Goal: Information Seeking & Learning: Learn about a topic

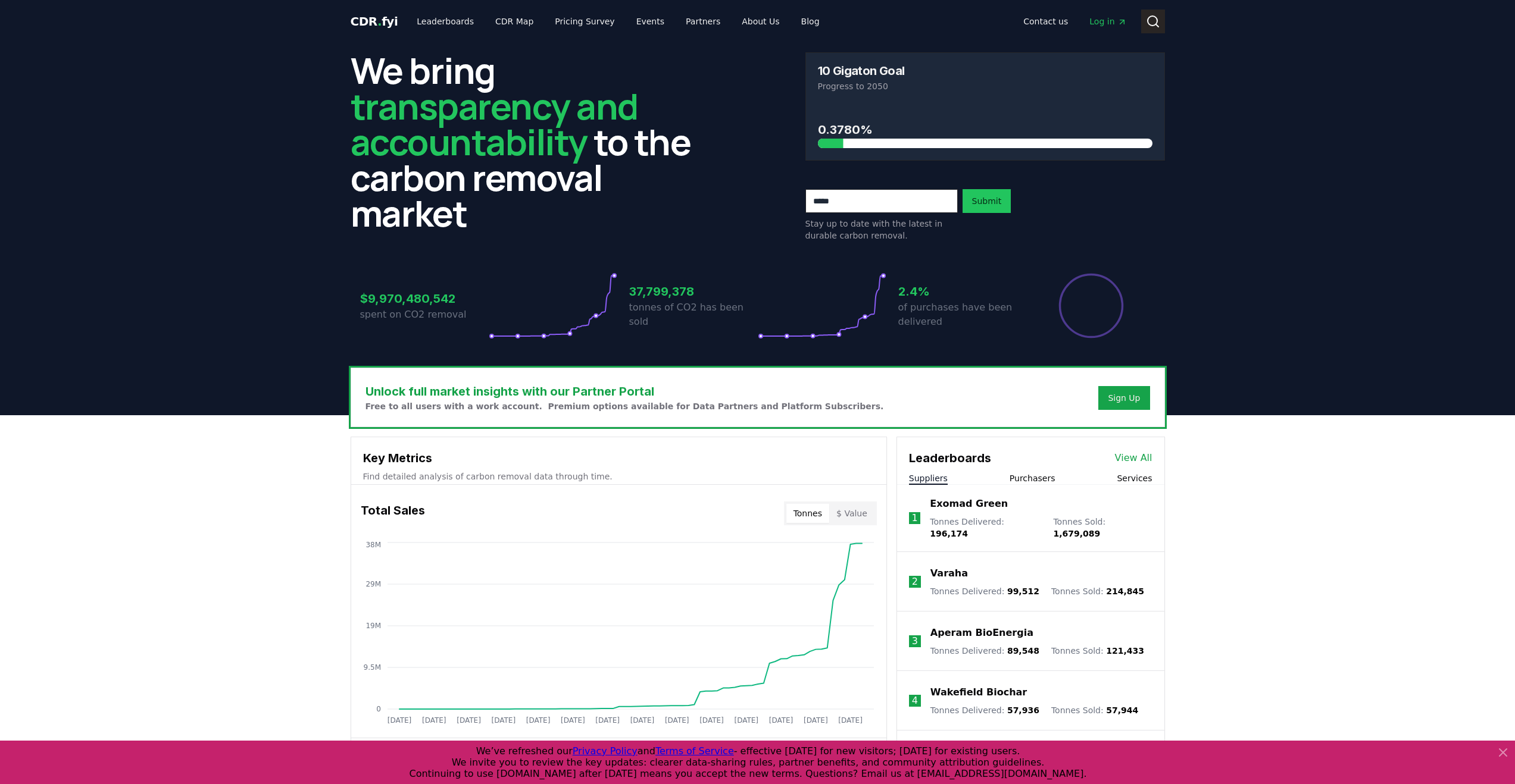
click at [1153, 29] on button "Search" at bounding box center [1153, 22] width 24 height 24
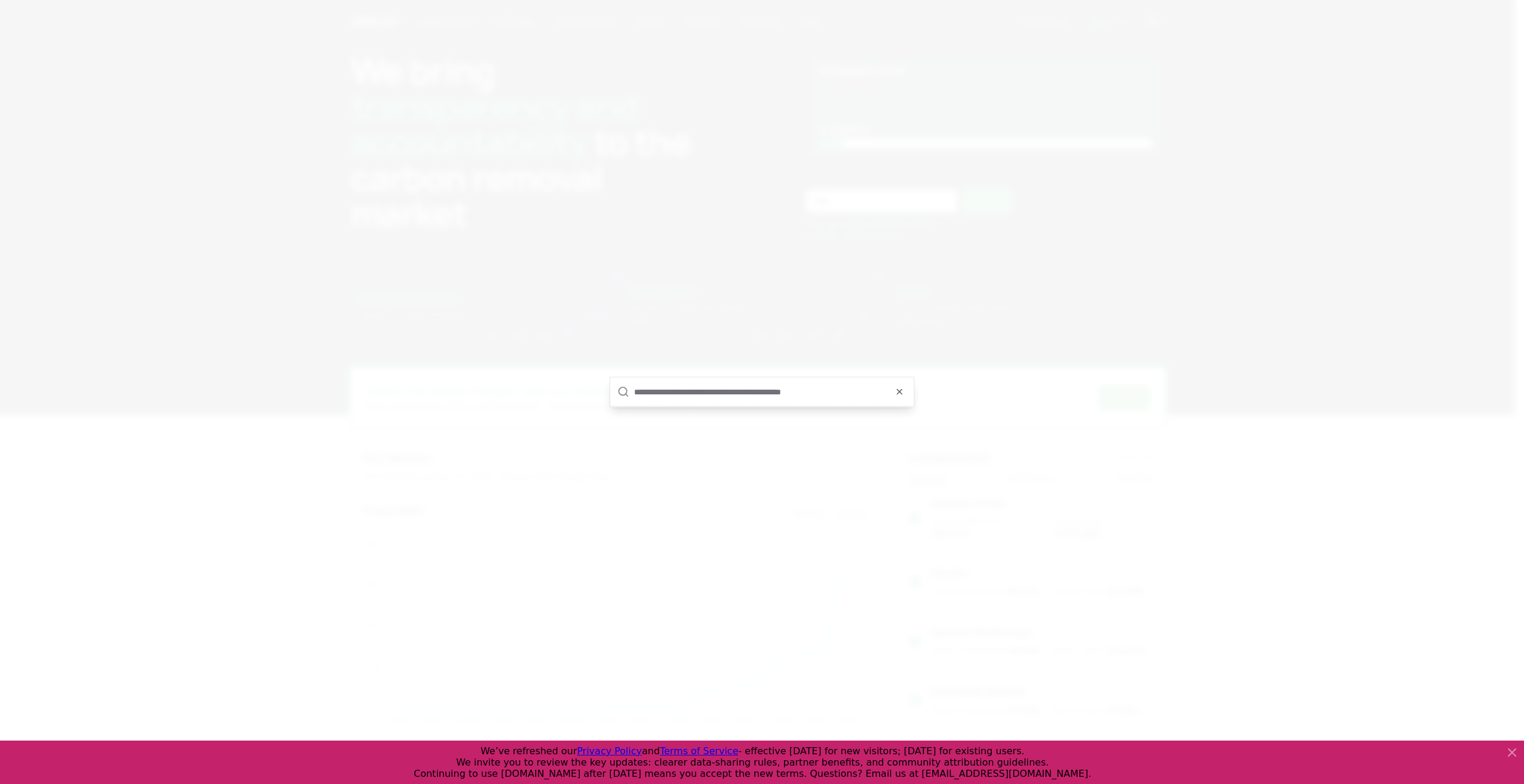
click at [715, 392] on input "text" at bounding box center [770, 392] width 273 height 29
type input "******"
click at [686, 373] on p "supplier" at bounding box center [656, 375] width 82 height 12
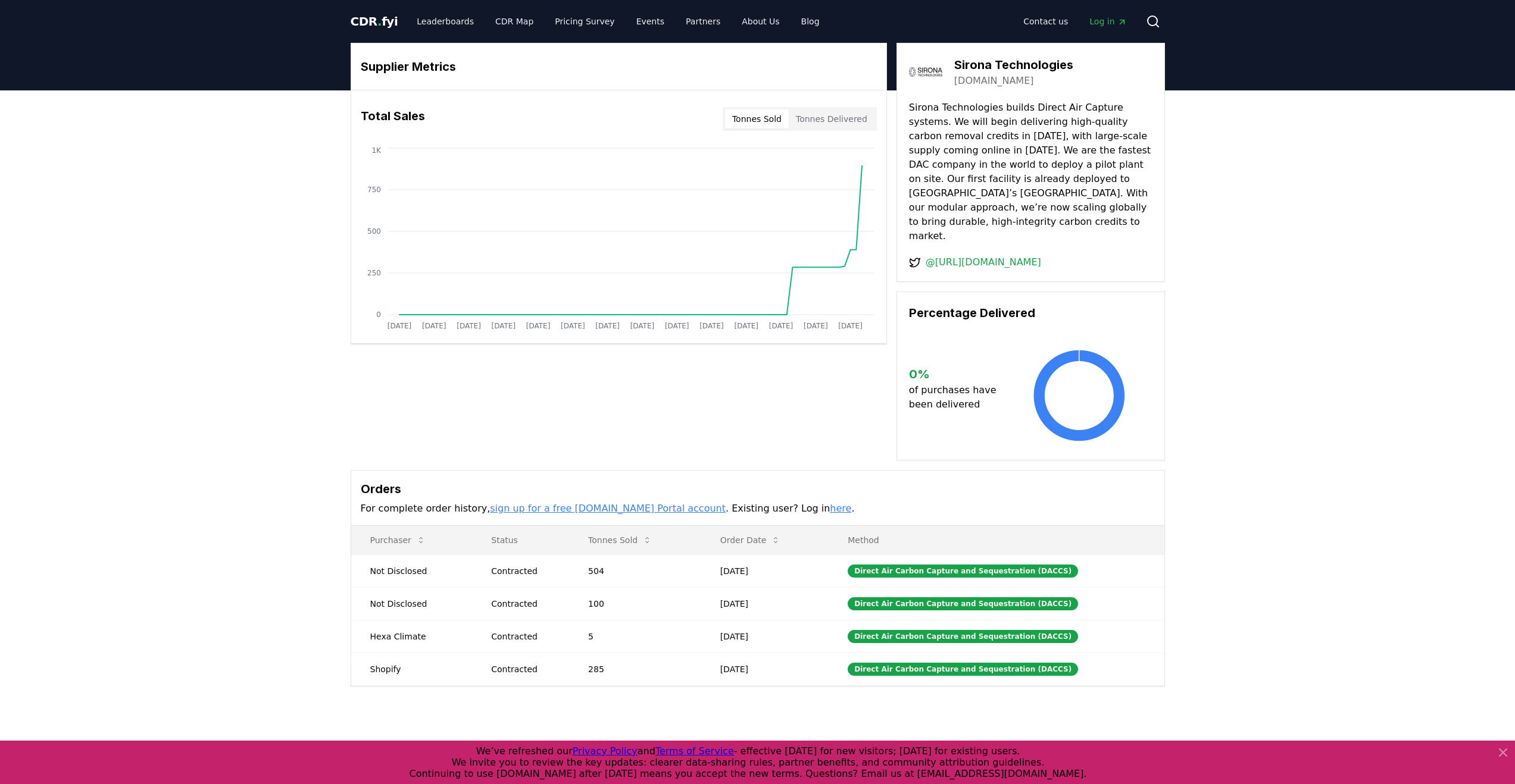
click at [1378, 393] on div "Supplier Metrics Total Sales Tonnes Sold Tonnes Delivered [DATE] [DATE] [DATE] …" at bounding box center [757, 412] width 1515 height 644
click at [821, 119] on button "Tonnes Delivered" at bounding box center [831, 119] width 86 height 19
click at [753, 115] on button "Tonnes Sold" at bounding box center [756, 119] width 64 height 19
click at [1289, 297] on div "Supplier Metrics Total Sales Tonnes Sold Tonnes Delivered [DATE] [DATE] [DATE] …" at bounding box center [757, 412] width 1515 height 644
drag, startPoint x: 459, startPoint y: 536, endPoint x: 547, endPoint y: 558, distance: 90.7
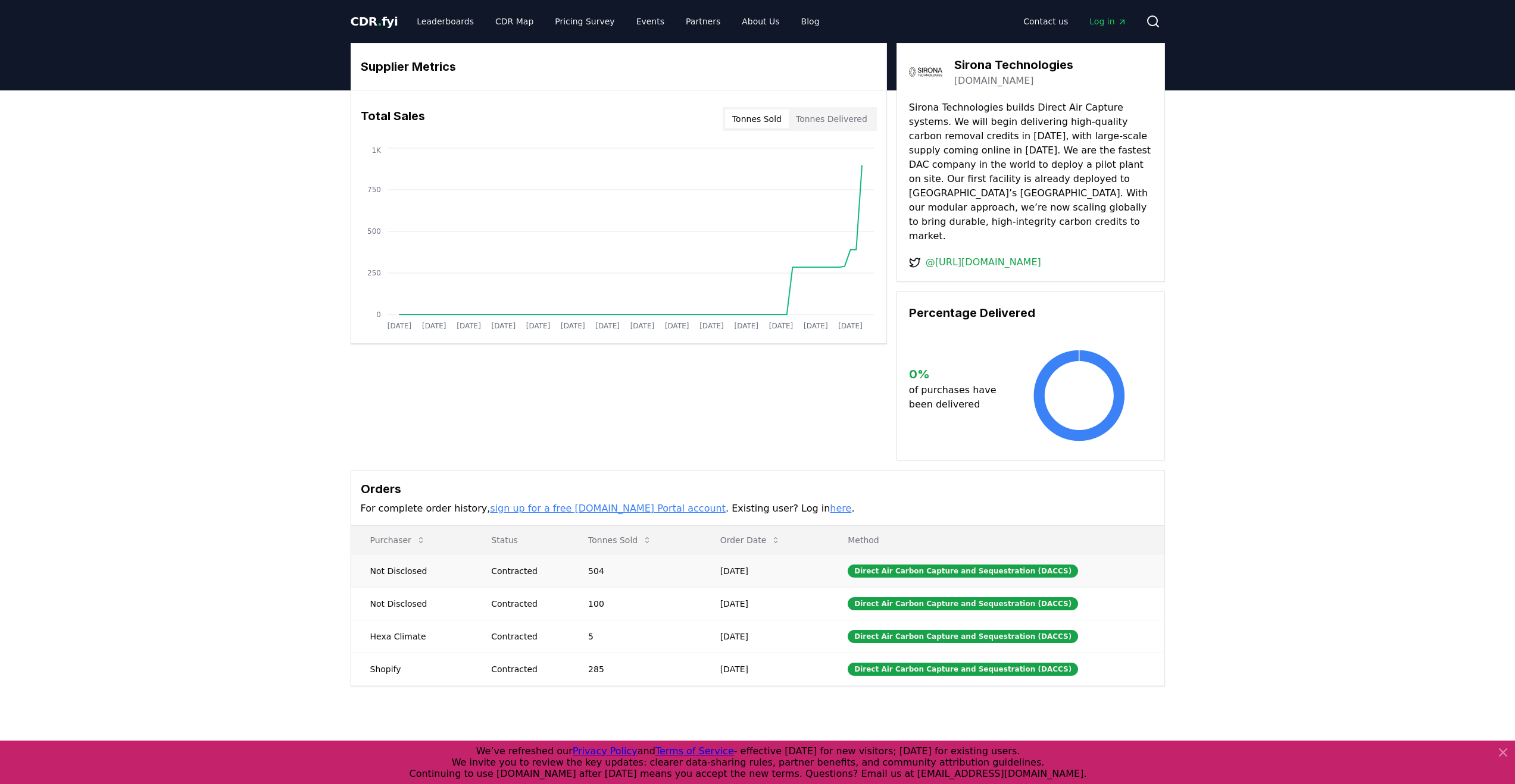
click at [547, 558] on tr "Not Disclosed Contracted 504 [DATE] Direct Air Carbon Capture and Sequestration…" at bounding box center [757, 571] width 813 height 33
click at [547, 558] on td "Contracted" at bounding box center [520, 571] width 97 height 33
drag, startPoint x: 371, startPoint y: 546, endPoint x: 412, endPoint y: 550, distance: 41.2
click at [412, 555] on td "Not Disclosed" at bounding box center [412, 571] width 122 height 33
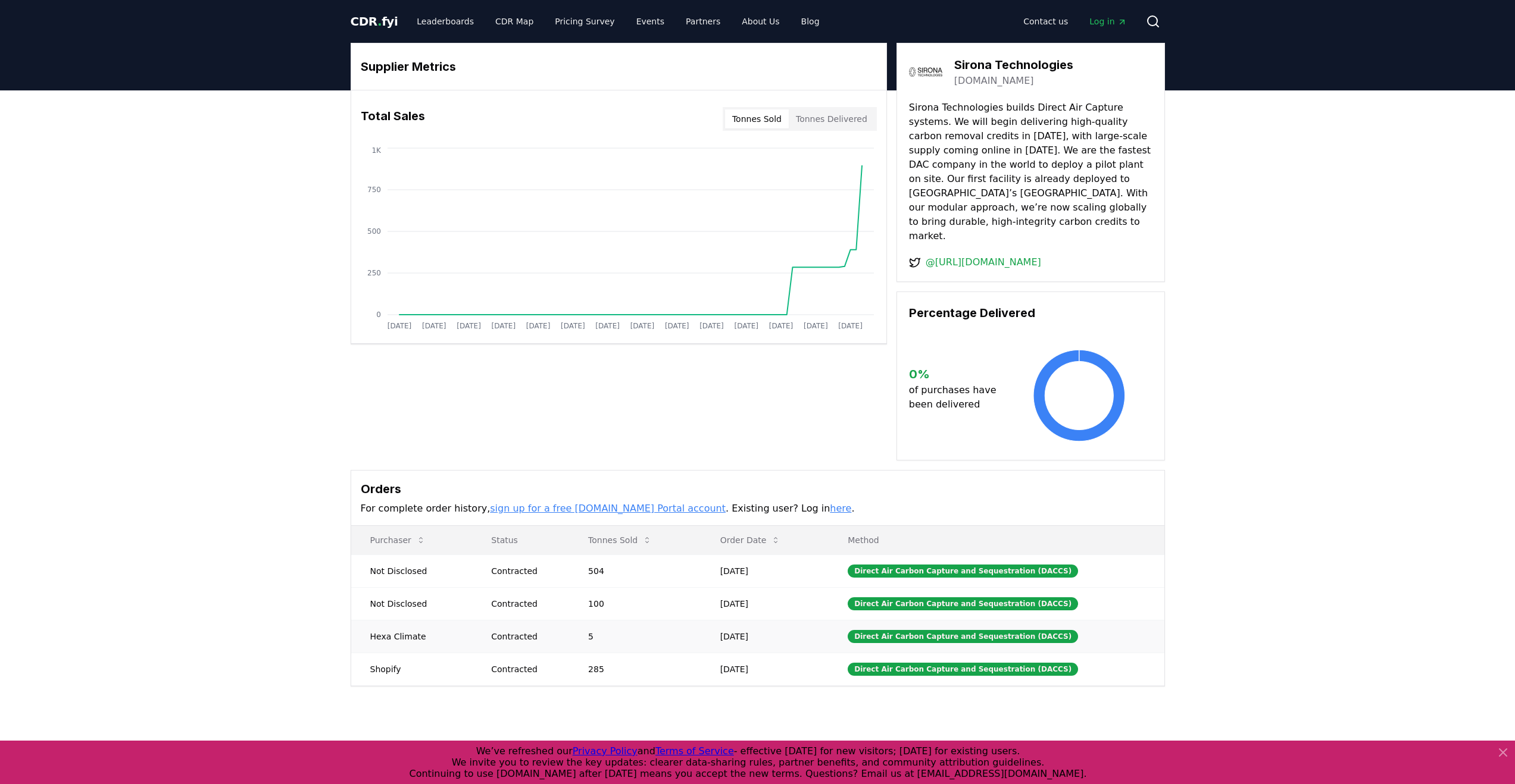
drag, startPoint x: 366, startPoint y: 616, endPoint x: 387, endPoint y: 618, distance: 21.1
click at [387, 620] on td "Hexa Climate" at bounding box center [412, 636] width 122 height 33
